Goal: Find specific page/section: Find specific page/section

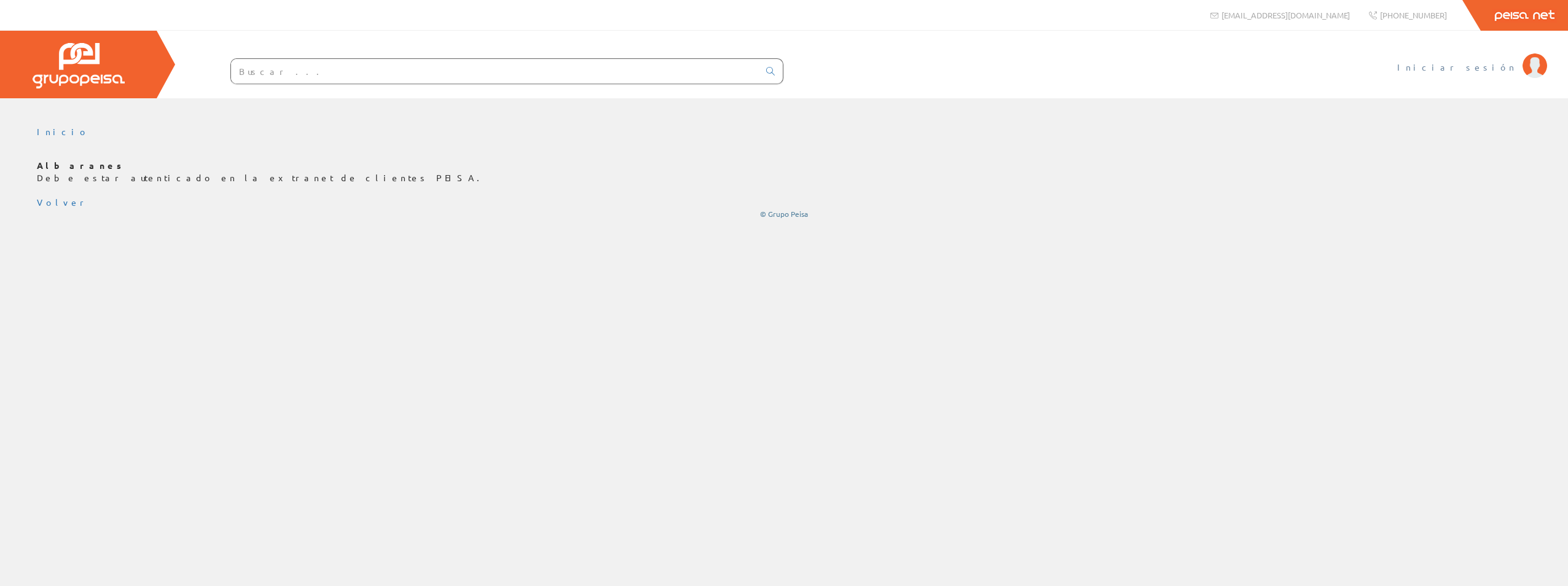
click at [1491, 66] on span "Iniciar sesión" at bounding box center [1457, 66] width 119 height 12
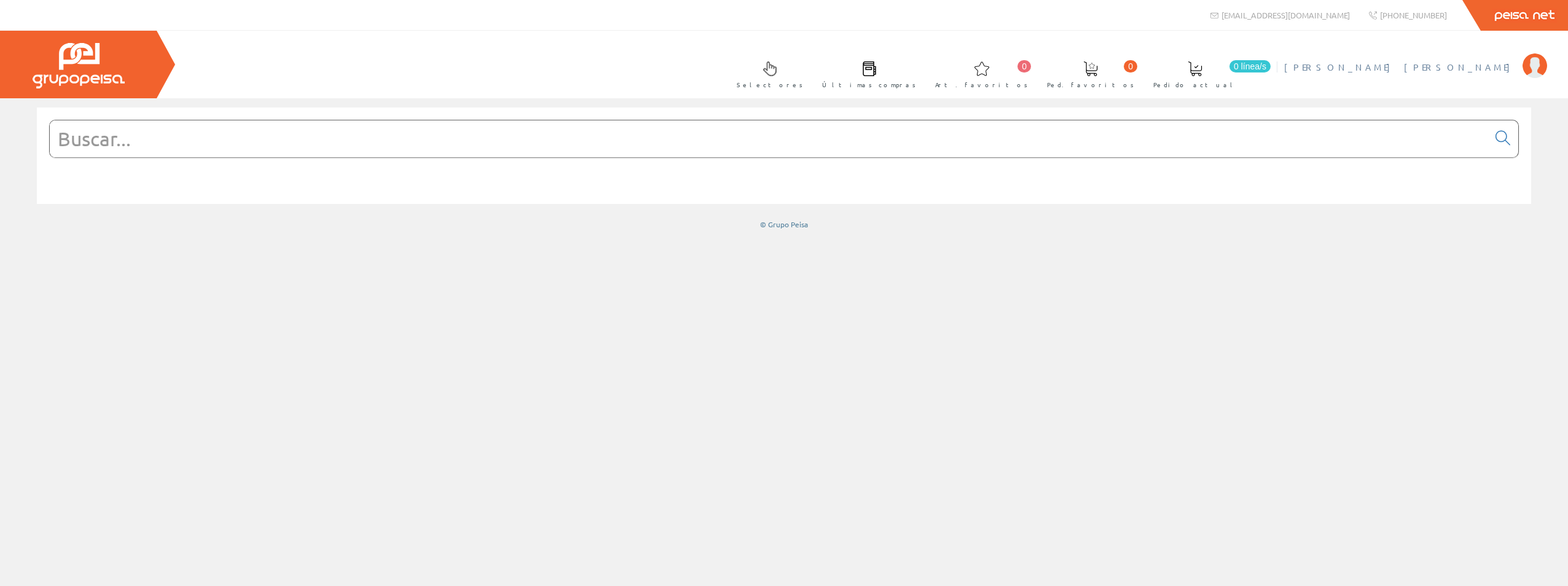
click at [1468, 62] on span "[PERSON_NAME] [PERSON_NAME]" at bounding box center [1400, 66] width 232 height 12
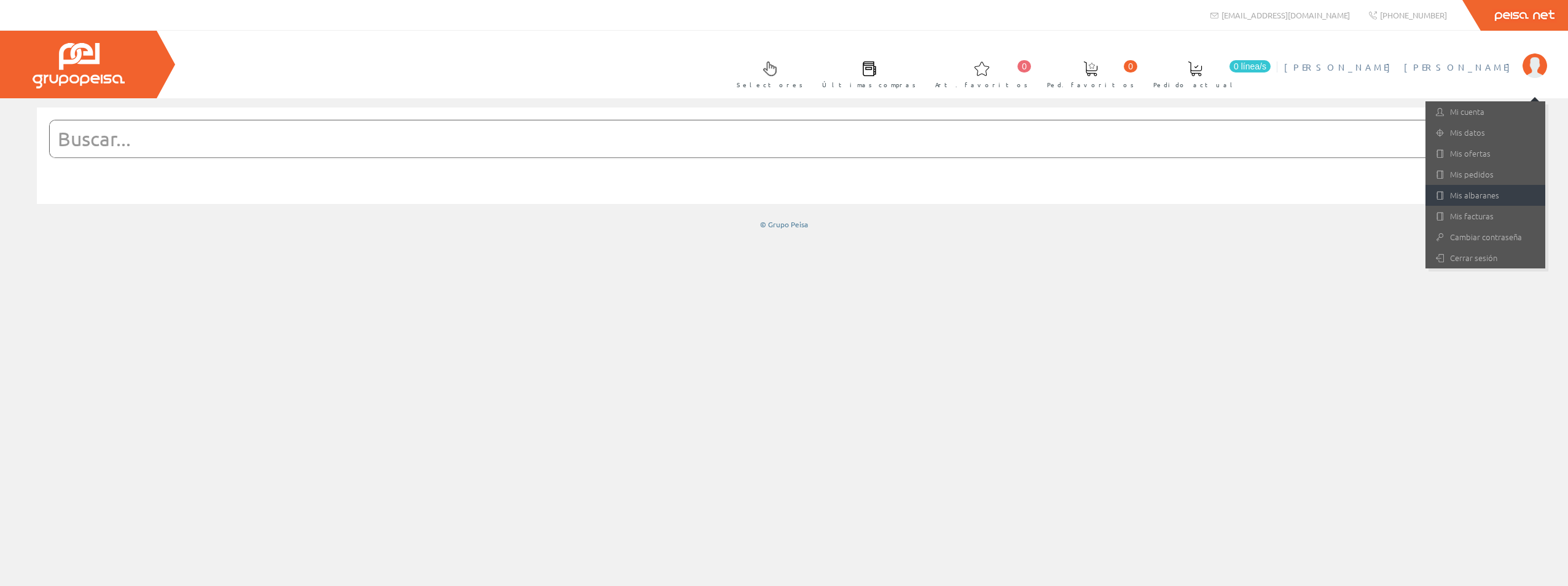
click at [1478, 193] on link "Mis albaranes" at bounding box center [1486, 195] width 120 height 21
